Goal: Book appointment/travel/reservation

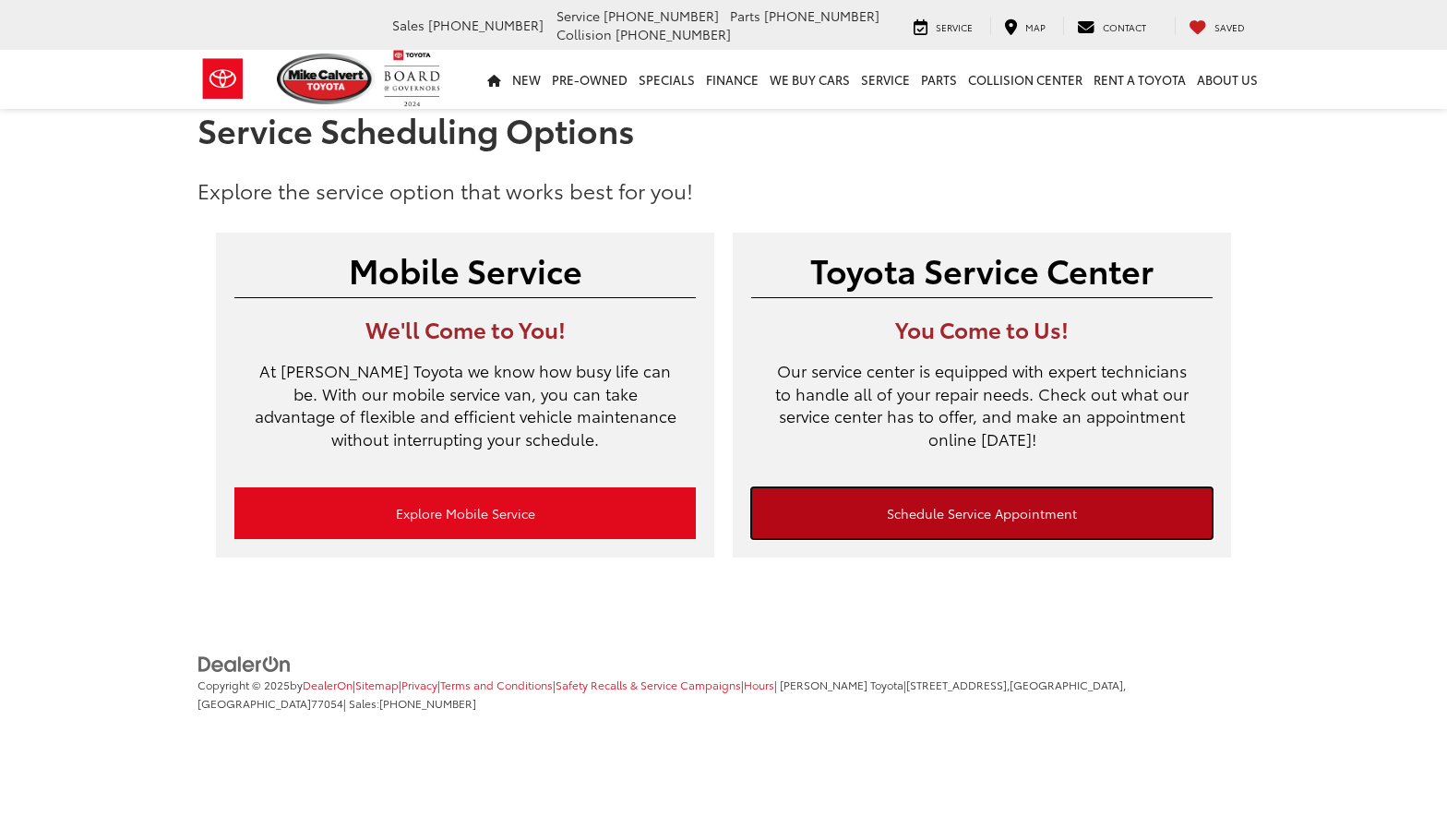
click at [974, 519] on link "Schedule Service Appointment" at bounding box center [982, 513] width 461 height 51
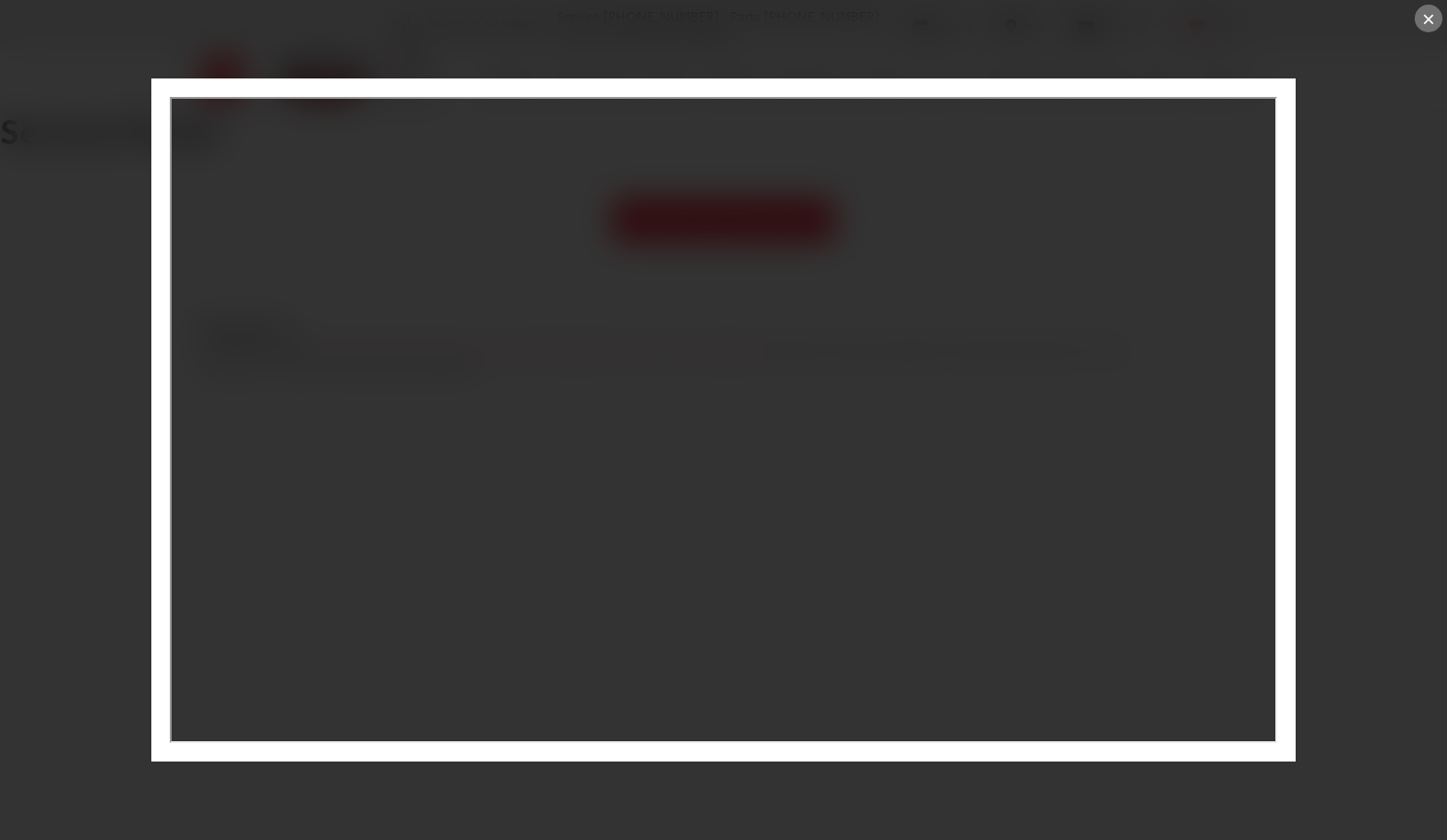
click at [1425, 27] on div "×" at bounding box center [1428, 18] width 28 height 28
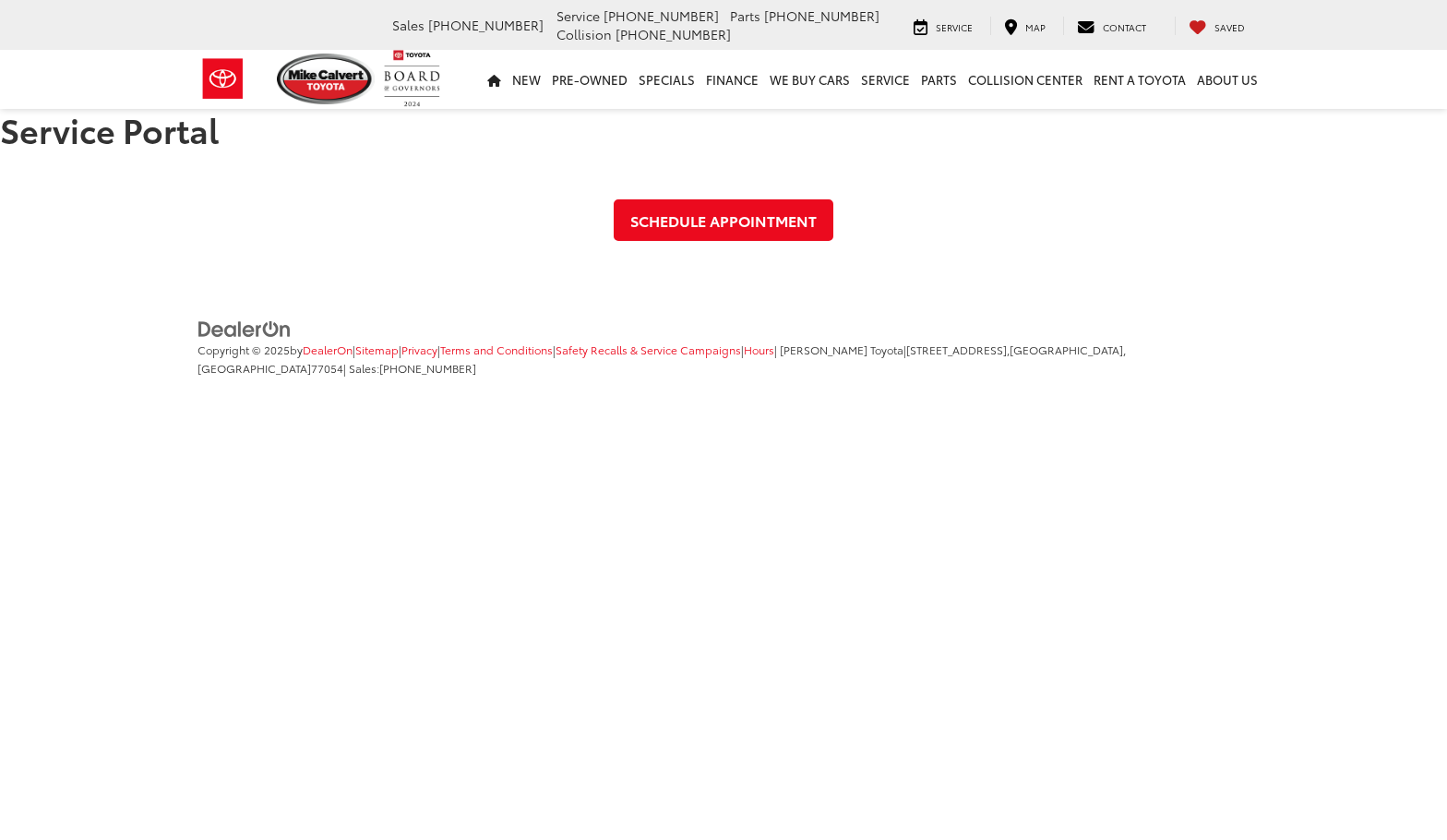
click at [740, 223] on link "Schedule Appointment" at bounding box center [724, 220] width 219 height 42
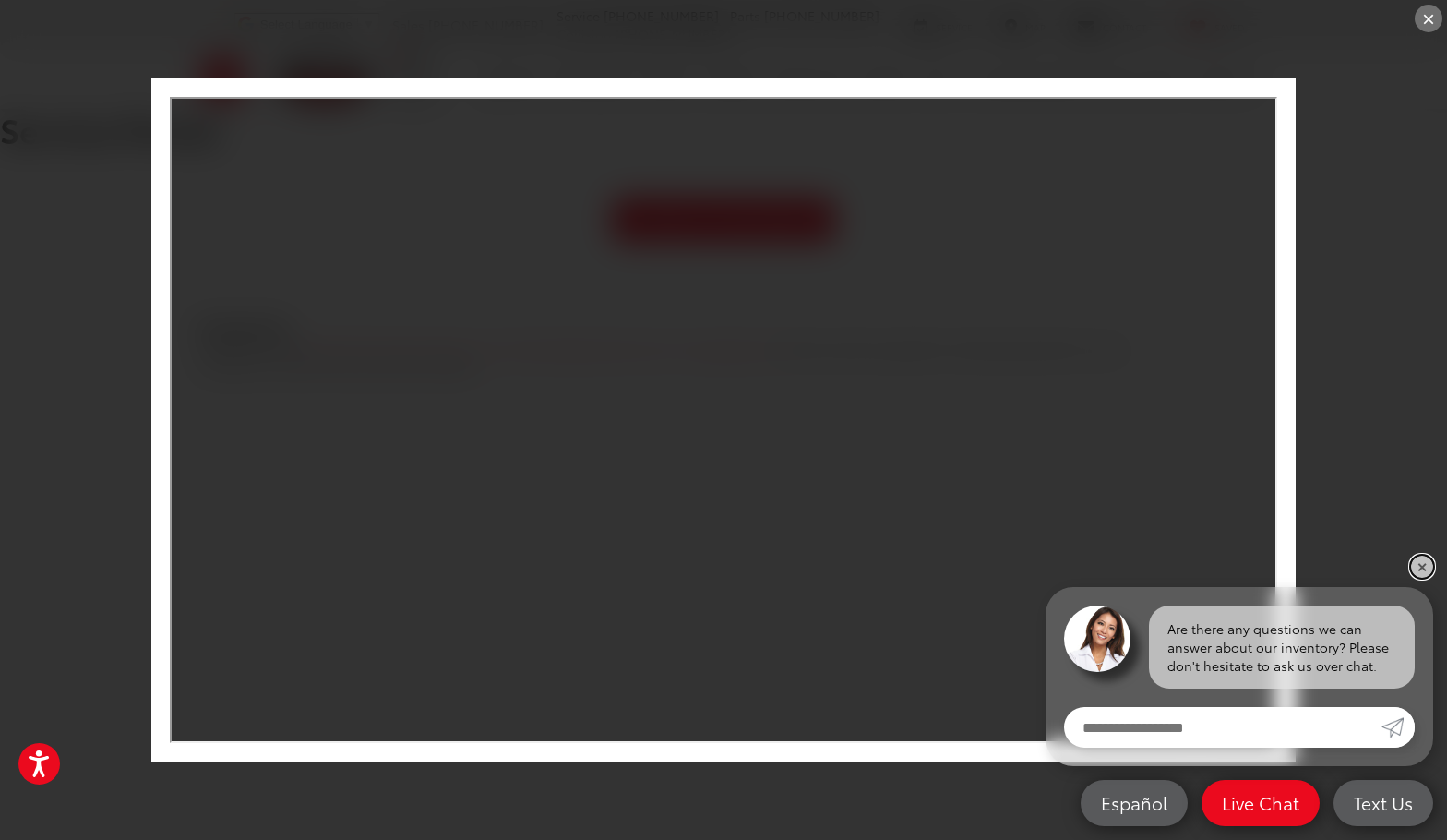
click at [1431, 570] on link "✕" at bounding box center [1422, 566] width 22 height 22
